Goal: Find specific page/section

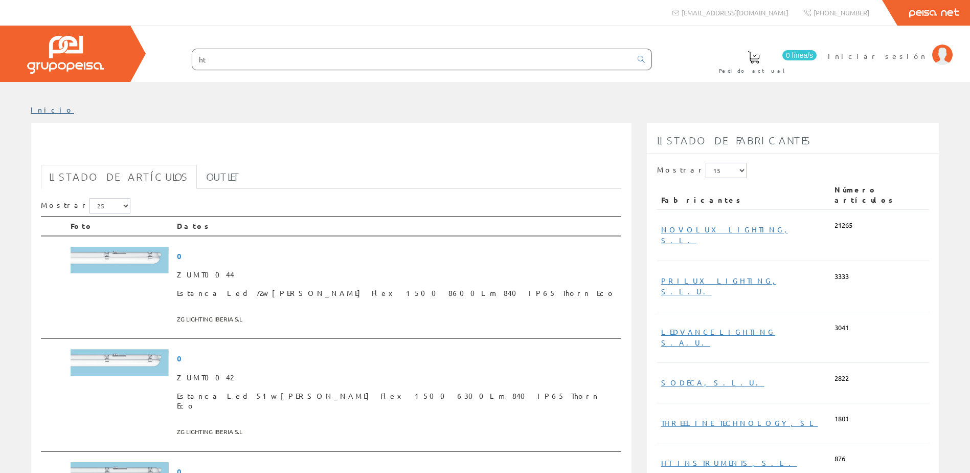
click at [37, 110] on link "Inicio" at bounding box center [52, 109] width 43 height 9
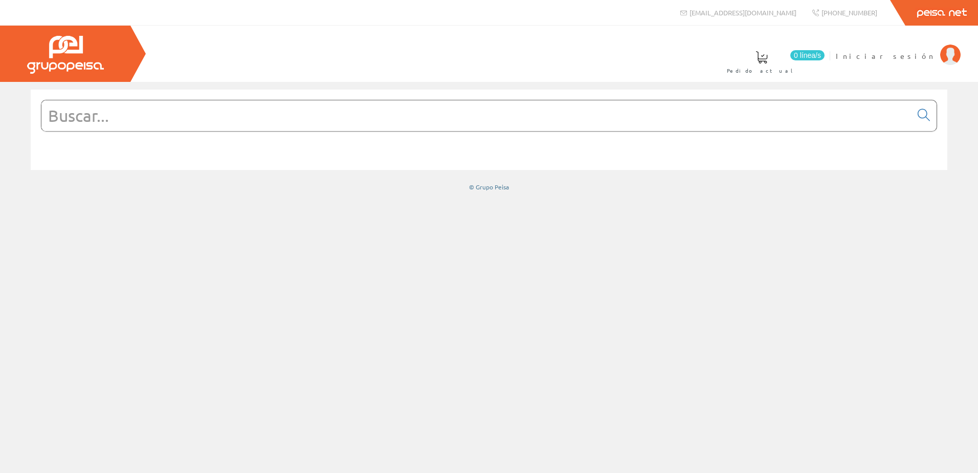
click at [407, 118] on input "text" at bounding box center [476, 115] width 870 height 31
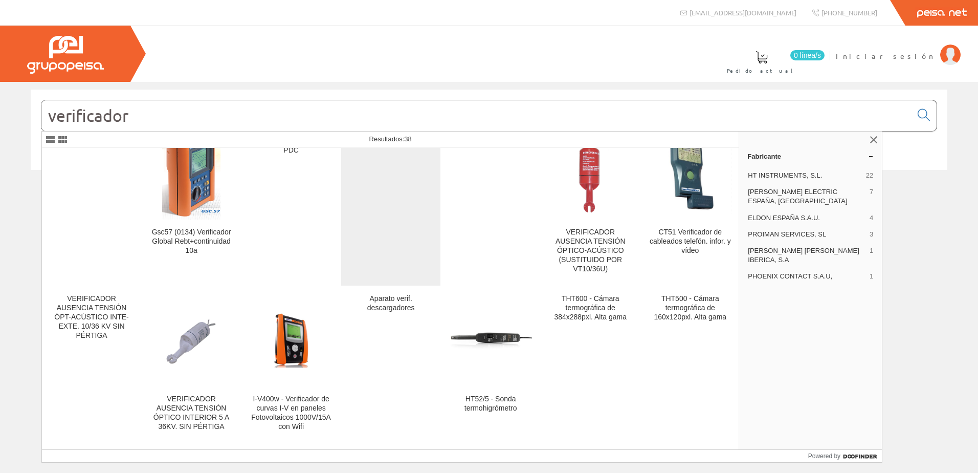
scroll to position [51, 0]
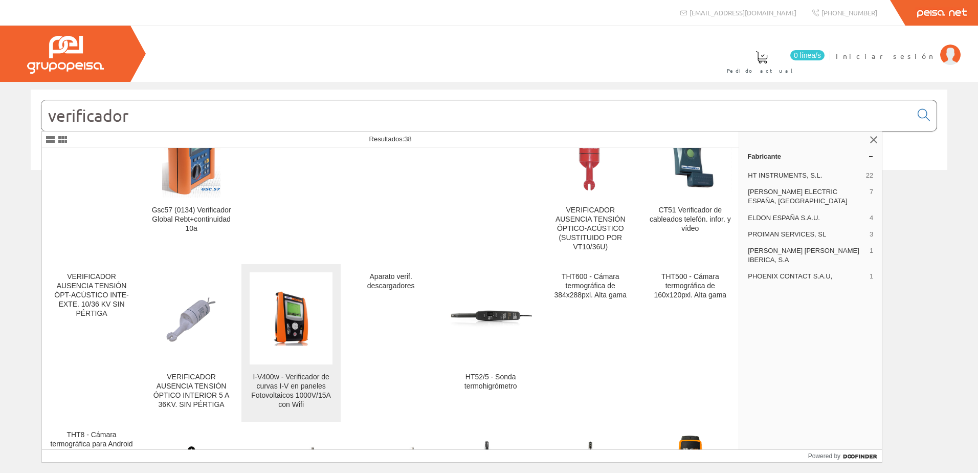
type input "verificador"
click at [292, 390] on div "I-V400w - Verificador de curvas I-V en paneles Fotovoltaicos 1000V/15A con Wifi" at bounding box center [291, 390] width 83 height 37
